Goal: Transaction & Acquisition: Subscribe to service/newsletter

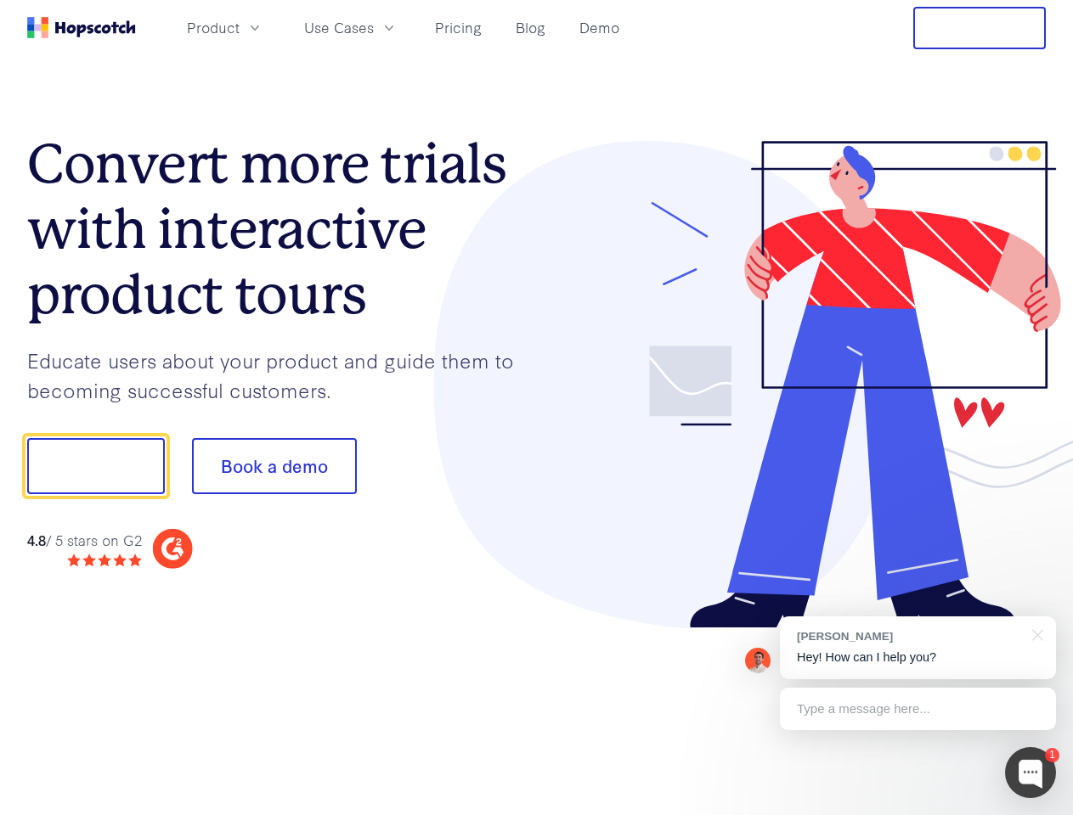
click at [537, 408] on div at bounding box center [792, 385] width 510 height 488
click at [240, 27] on span "Product" at bounding box center [213, 27] width 53 height 21
click at [374, 27] on span "Use Cases" at bounding box center [339, 27] width 70 height 21
click at [979, 28] on button "Free Trial" at bounding box center [979, 28] width 133 height 42
click at [95, 466] on button "Show me!" at bounding box center [96, 466] width 138 height 56
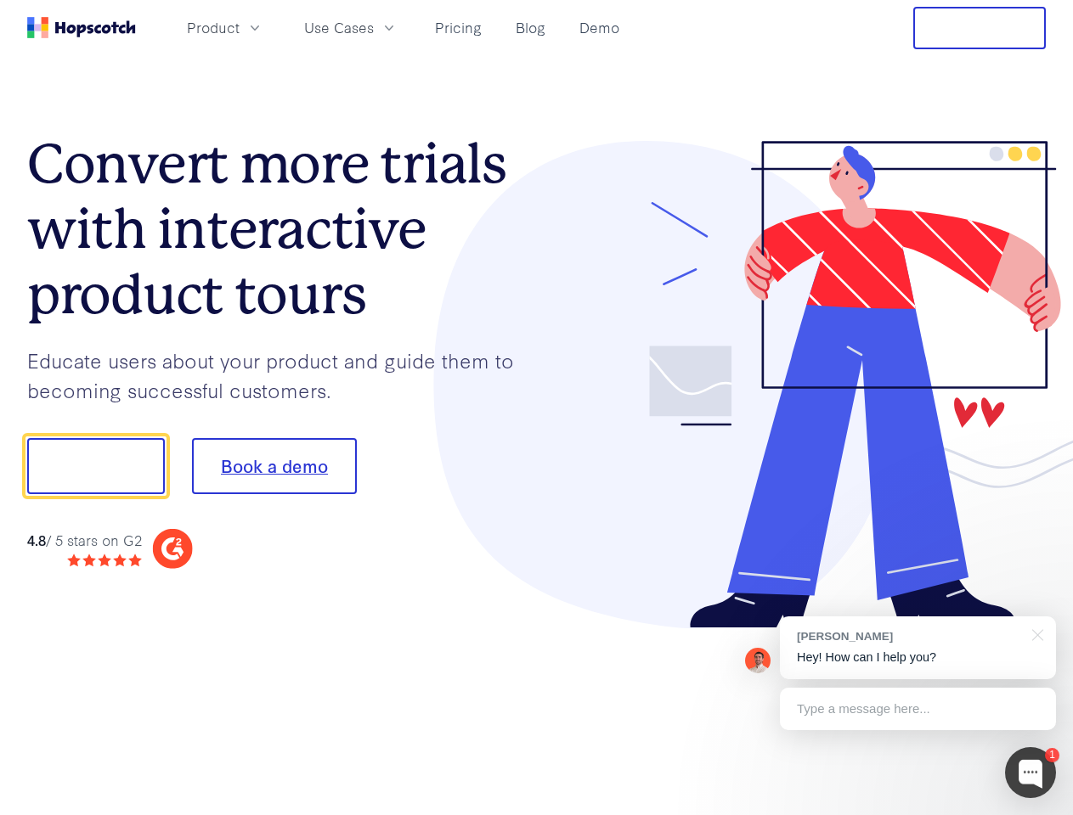
click at [274, 466] on button "Book a demo" at bounding box center [274, 466] width 165 height 56
click at [1030, 773] on div at bounding box center [1030, 773] width 51 height 51
click at [917, 648] on div "[PERSON_NAME] Hey! How can I help you?" at bounding box center [918, 648] width 276 height 63
click at [1035, 634] on div at bounding box center [896, 578] width 319 height 339
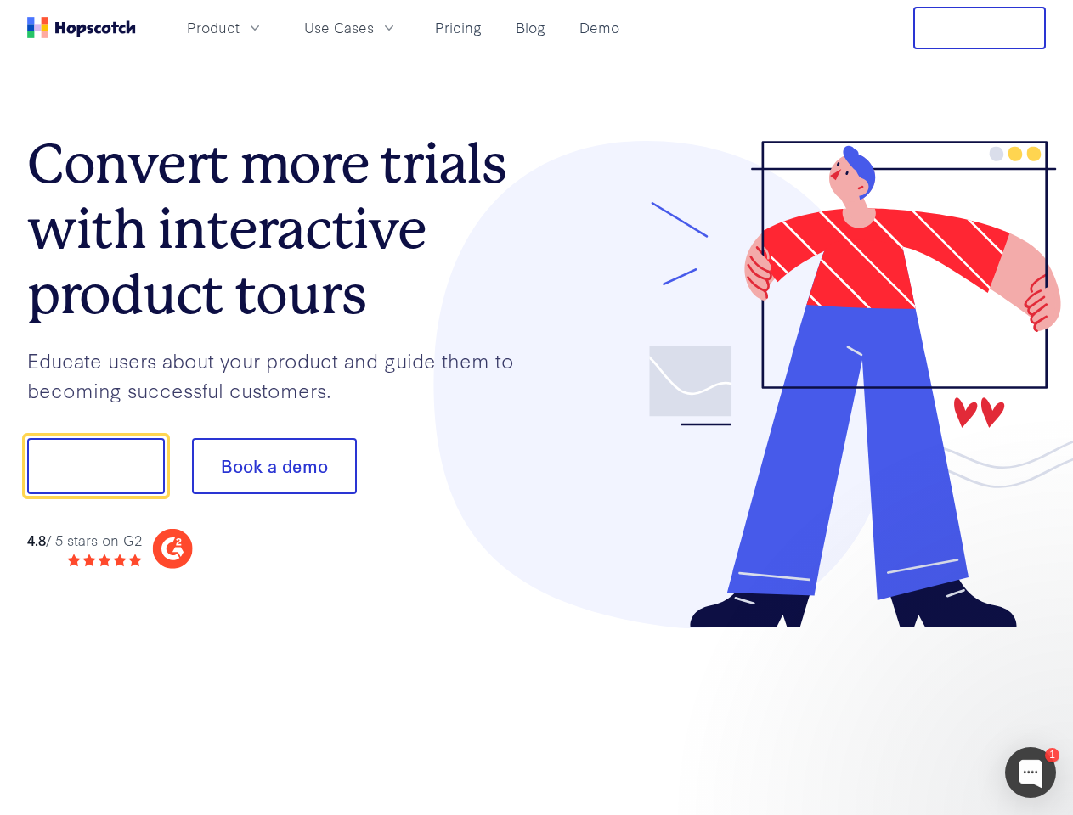
click at [917, 709] on div at bounding box center [896, 578] width 319 height 339
